Goal: Find specific page/section: Find specific page/section

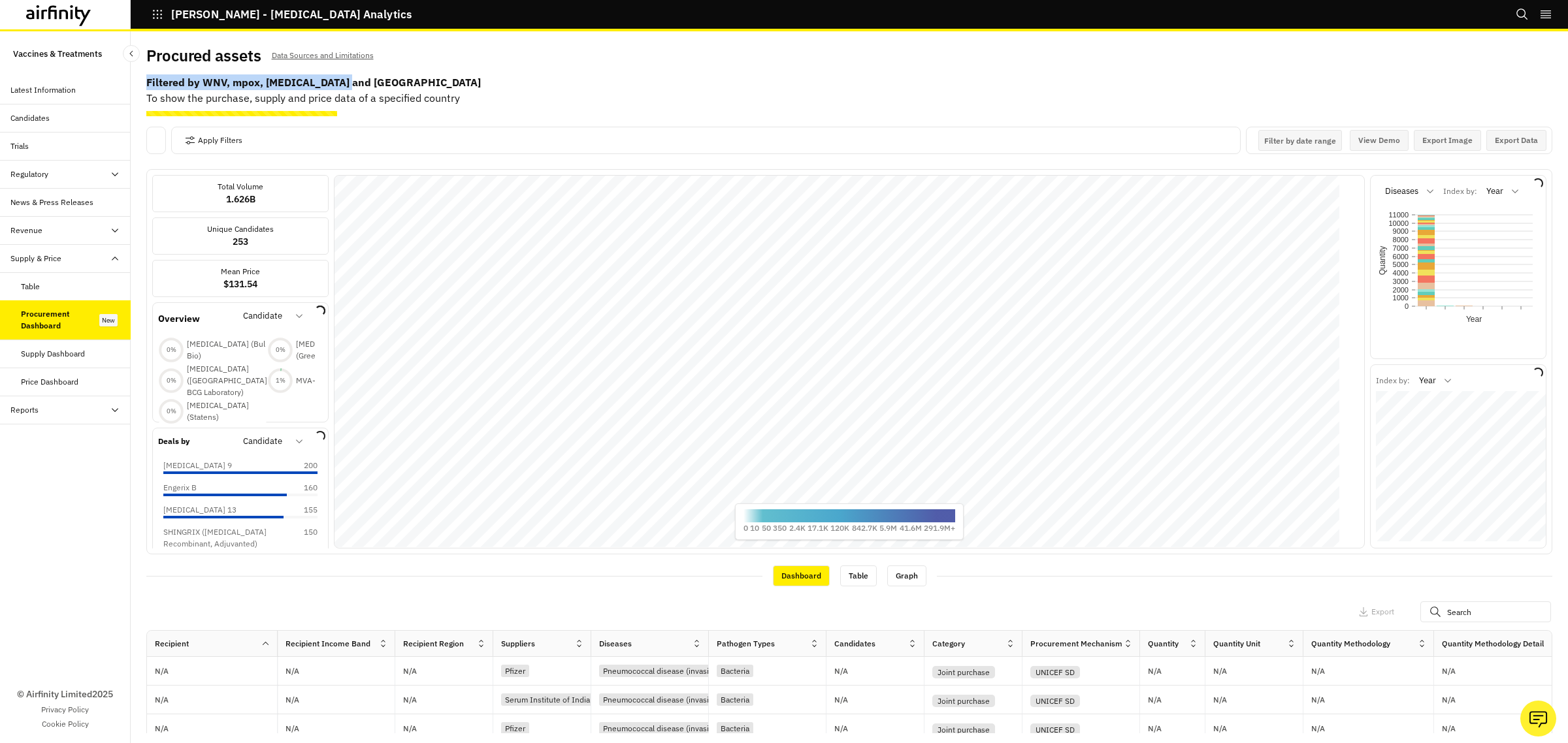
click at [419, 80] on b "Filtered by WNV, mpox, [MEDICAL_DATA] and [GEOGRAPHIC_DATA]" at bounding box center [848, 82] width 1405 height 16
click at [458, 79] on b "Filtered by WNV, mpox, [MEDICAL_DATA] and [GEOGRAPHIC_DATA]" at bounding box center [848, 82] width 1405 height 16
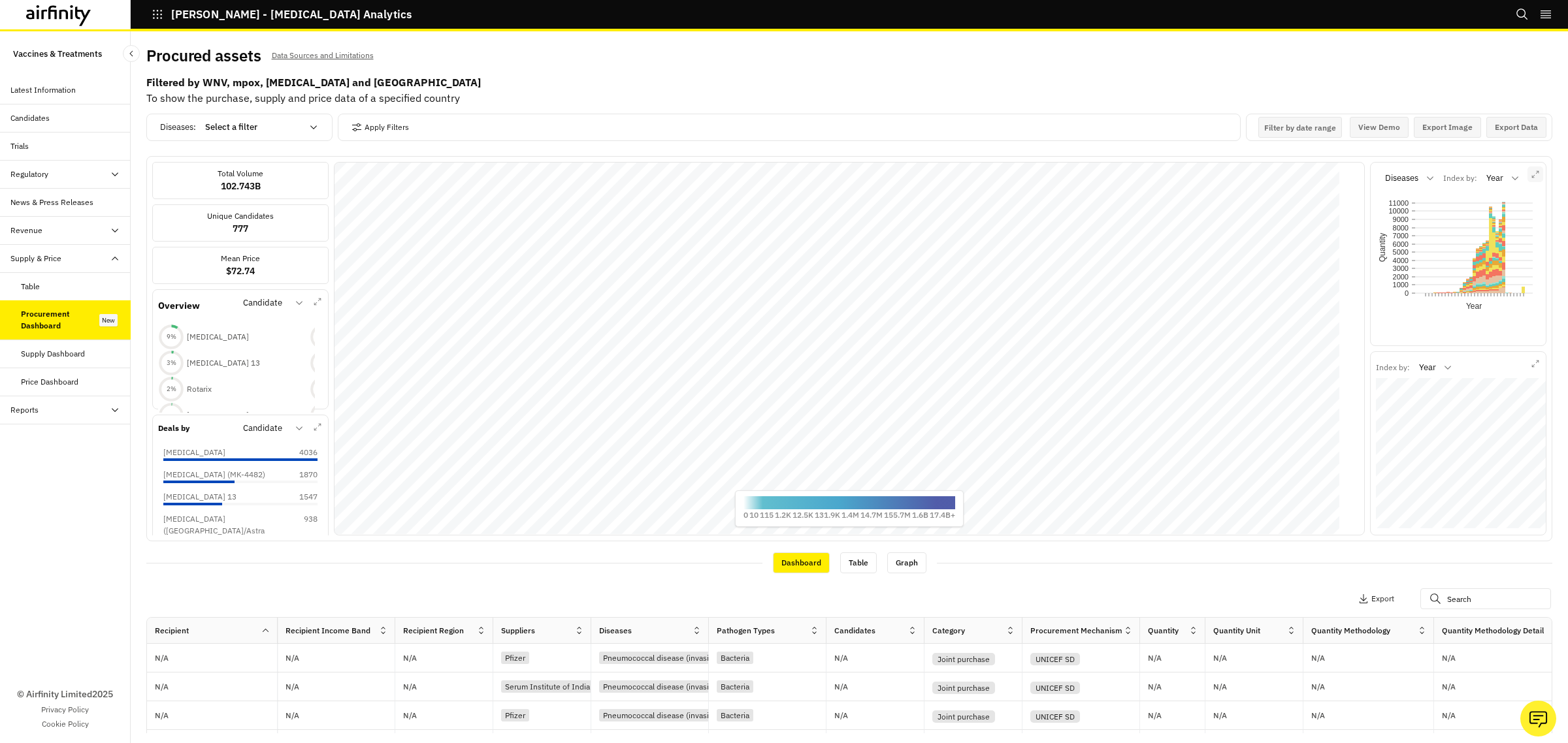
click at [1527, 178] on button "button" at bounding box center [1535, 174] width 16 height 16
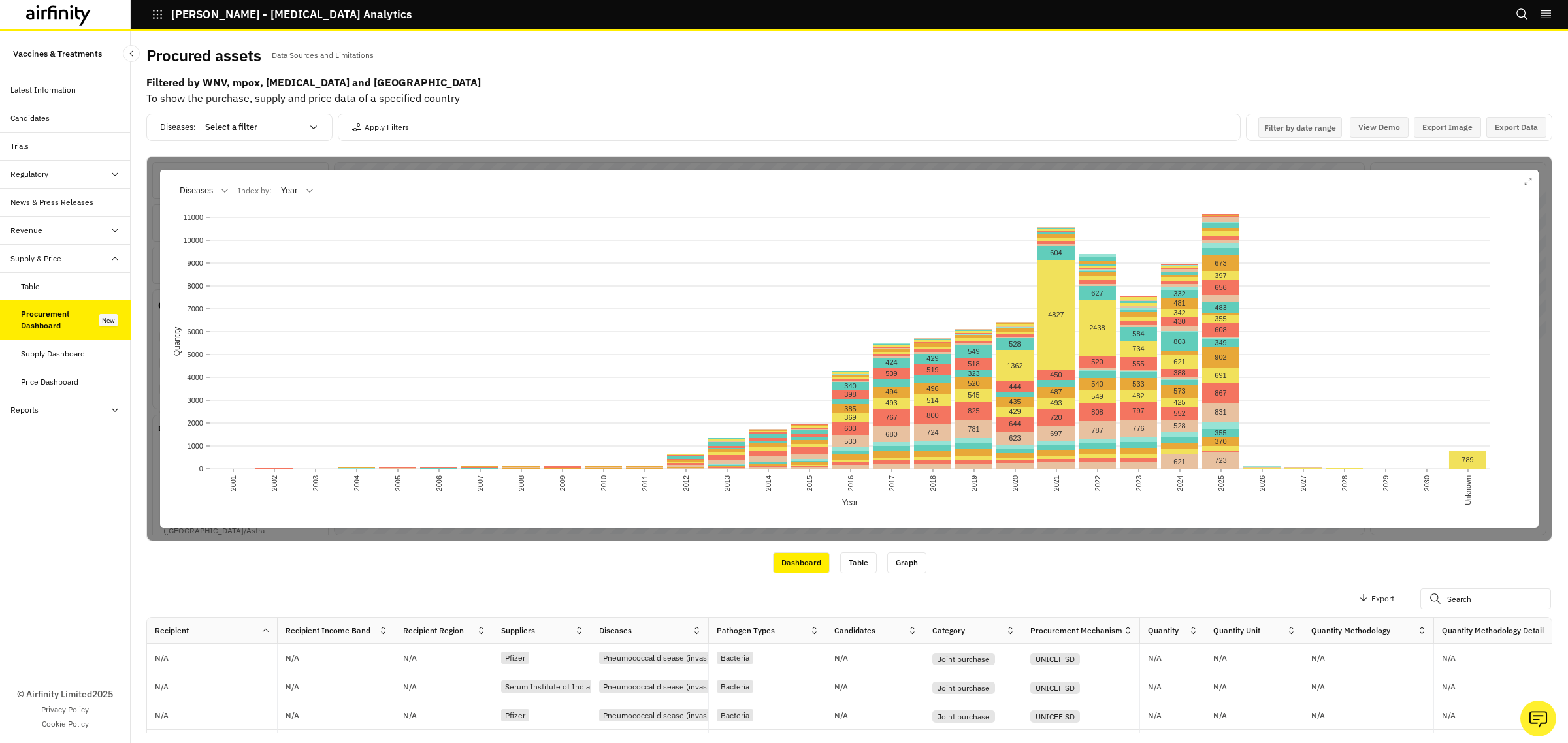
click at [204, 187] on div at bounding box center [196, 191] width 33 height 16
click at [222, 314] on div "Candidate" at bounding box center [236, 317] width 109 height 13
